Goal: Information Seeking & Learning: Compare options

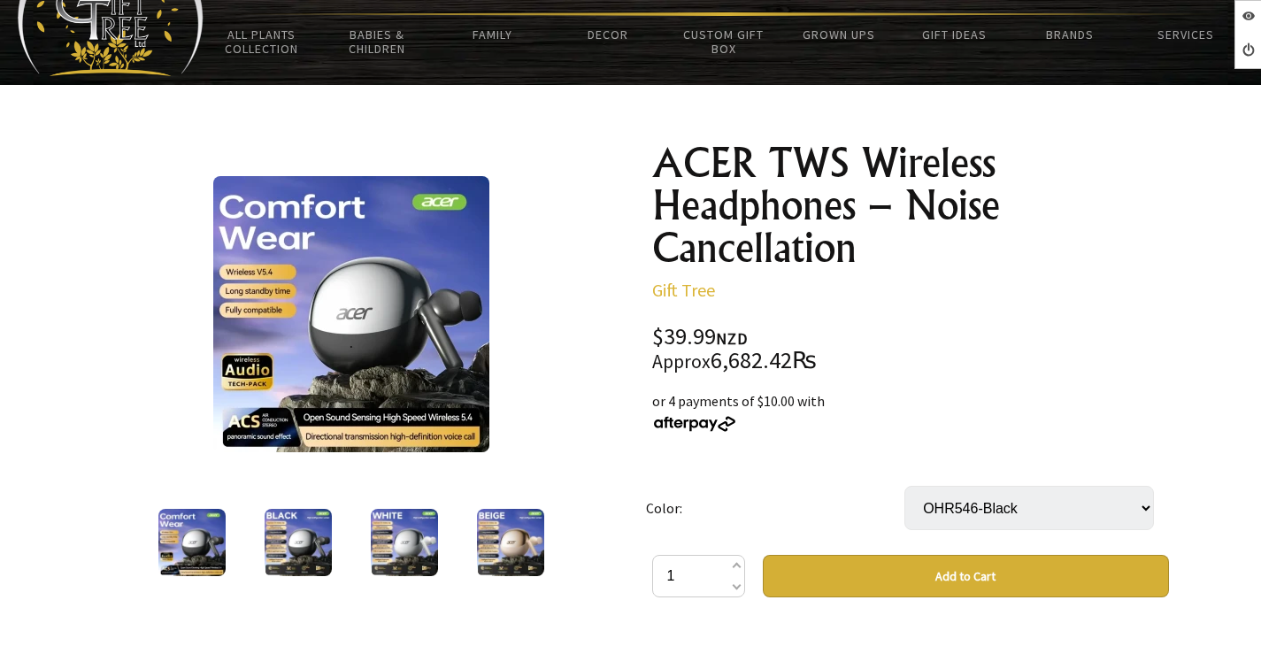
scroll to position [619, 0]
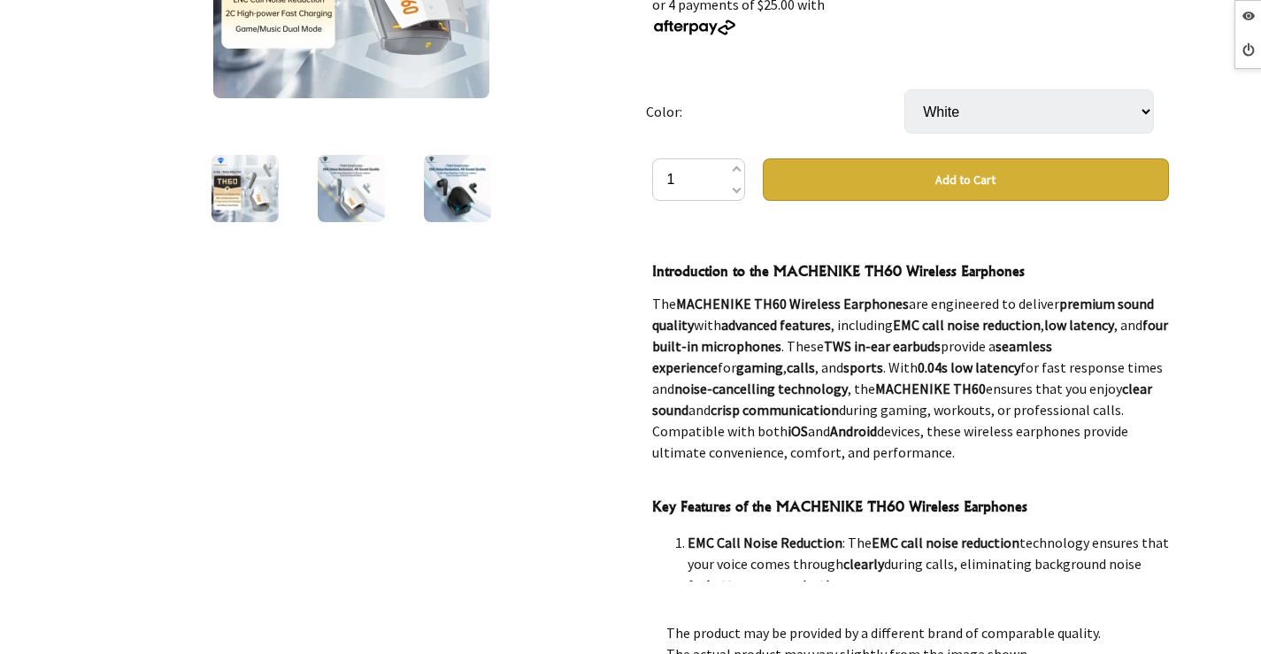
scroll to position [619, 0]
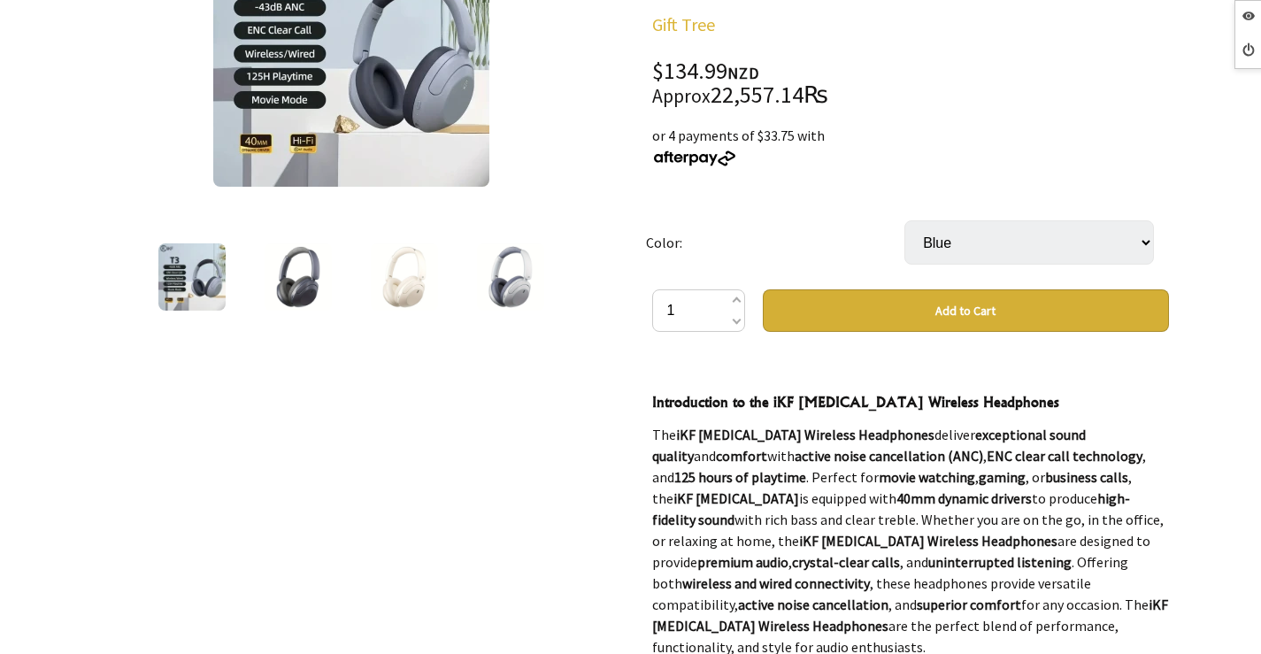
scroll to position [796, 0]
